Goal: Task Accomplishment & Management: Manage account settings

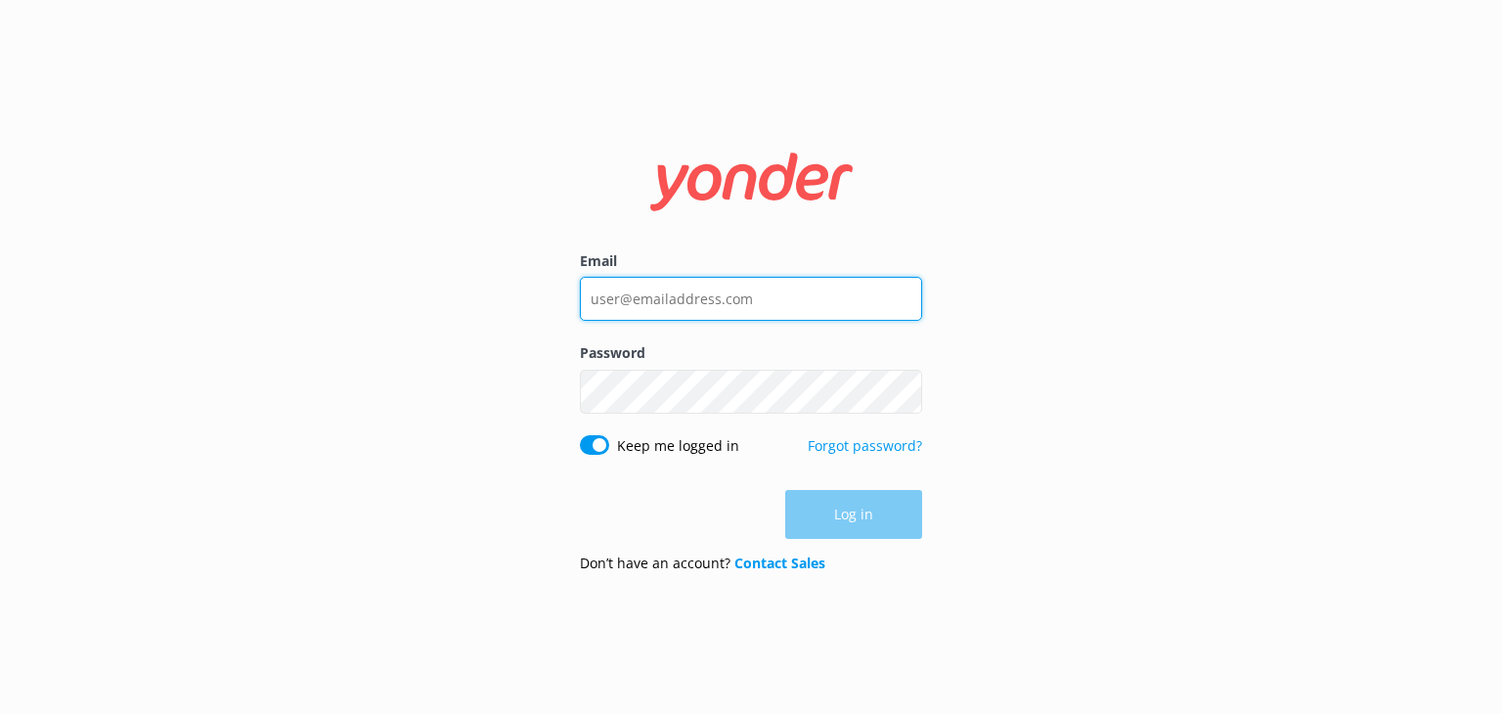
type input "[EMAIL_ADDRESS][DOMAIN_NAME]"
click at [857, 514] on div "Log in" at bounding box center [751, 514] width 342 height 49
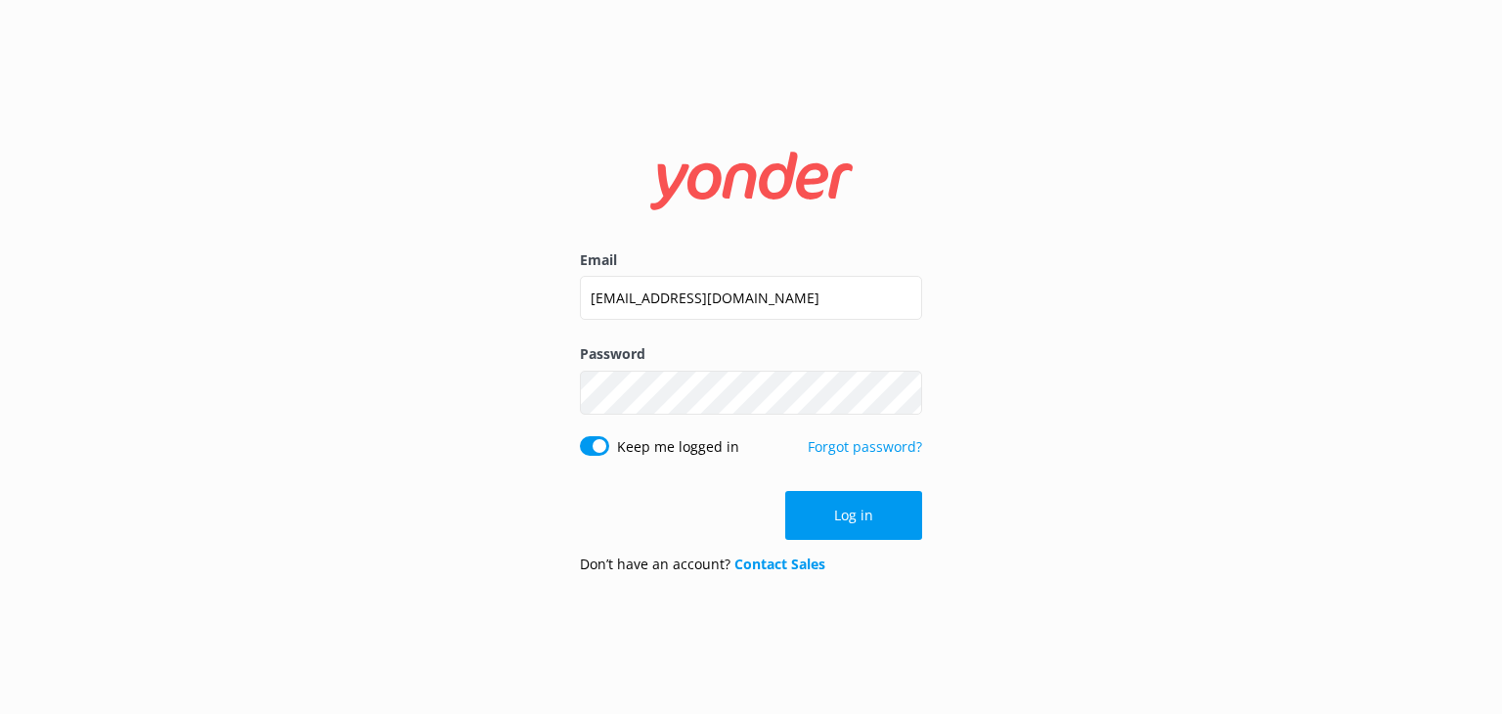
click at [857, 514] on button "Log in" at bounding box center [853, 515] width 137 height 49
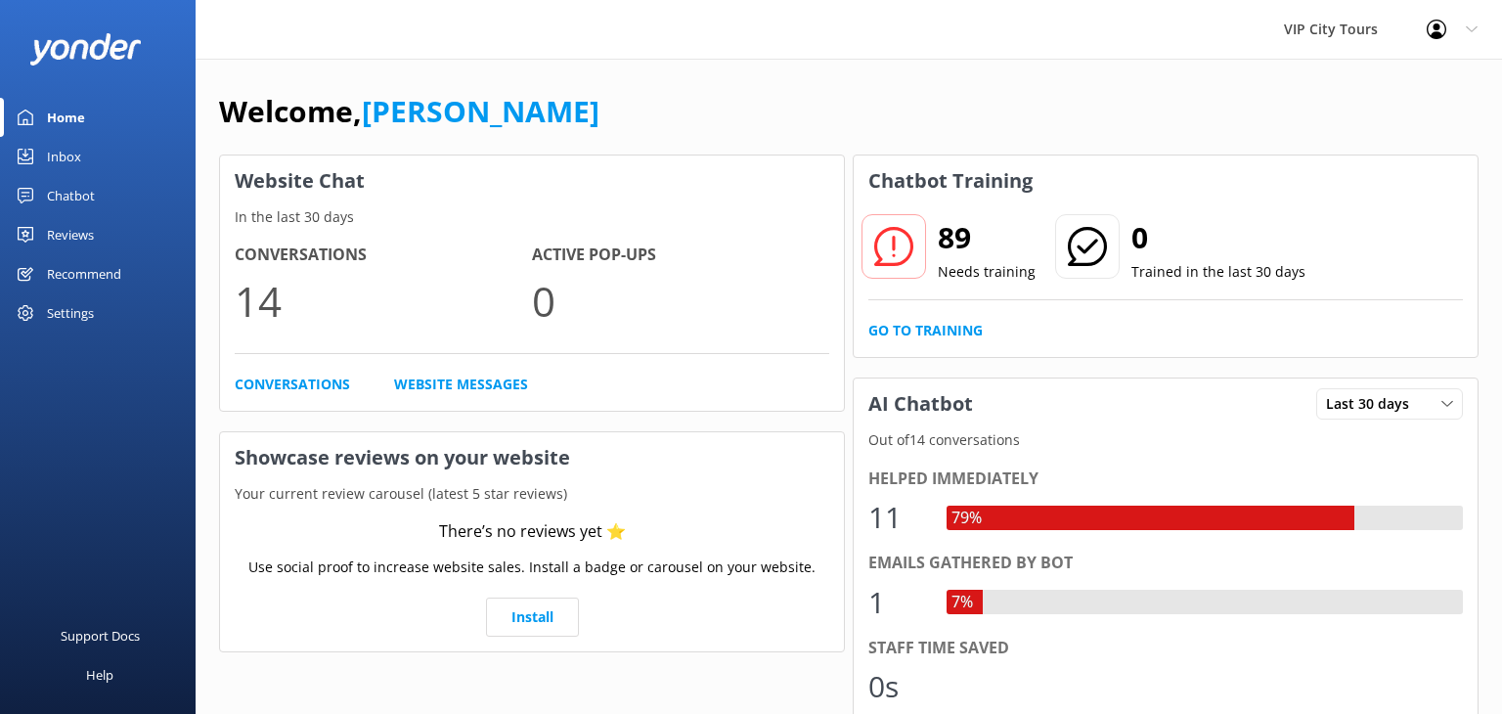
click at [73, 113] on div "Home" at bounding box center [66, 117] width 38 height 39
click at [74, 156] on div "Inbox" at bounding box center [64, 156] width 34 height 39
